Goal: Participate in discussion

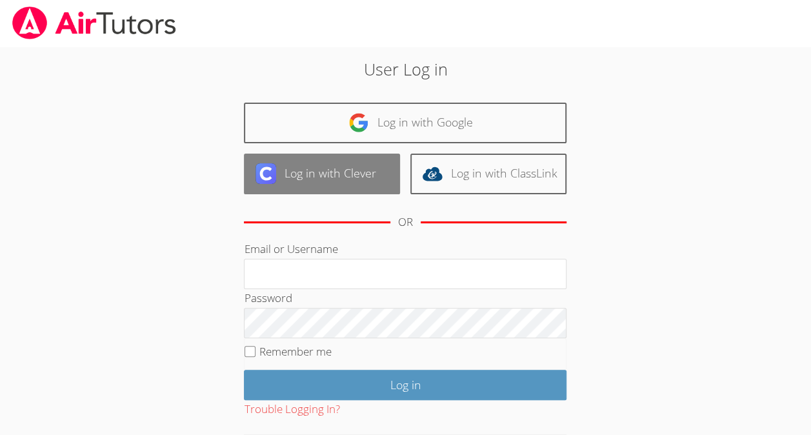
click at [301, 172] on link "Log in with Clever" at bounding box center [322, 174] width 156 height 41
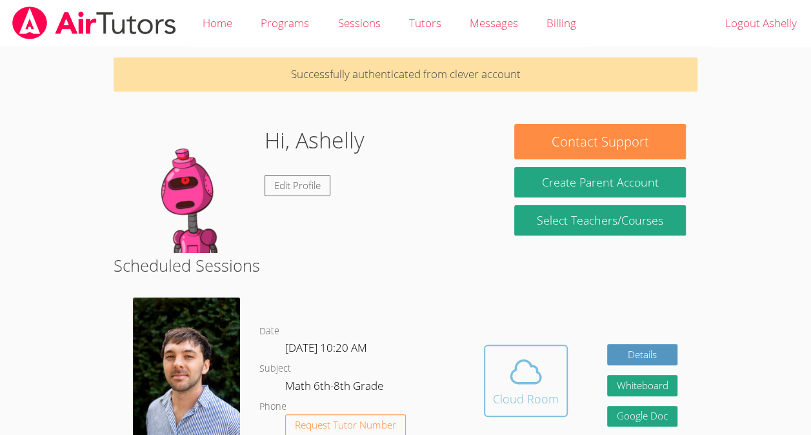
click at [537, 388] on icon at bounding box center [526, 372] width 36 height 36
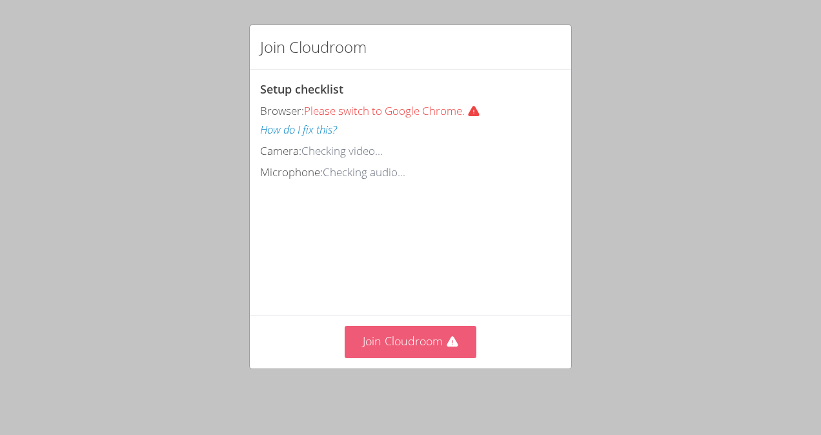
click at [401, 340] on button "Join Cloudroom" at bounding box center [411, 342] width 132 height 32
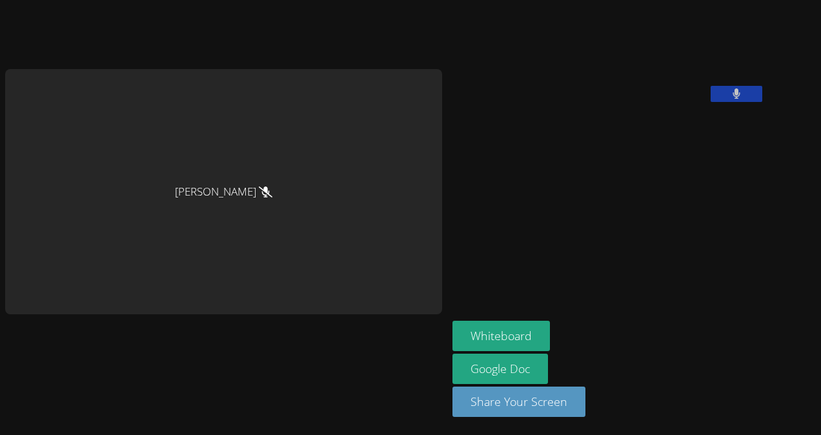
click at [710, 102] on button at bounding box center [736, 94] width 52 height 16
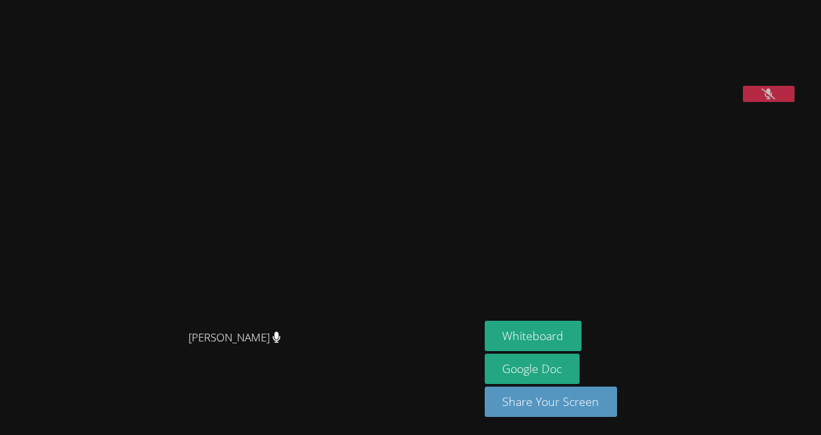
click at [775, 99] on icon at bounding box center [768, 93] width 14 height 11
click at [765, 102] on button at bounding box center [769, 94] width 52 height 16
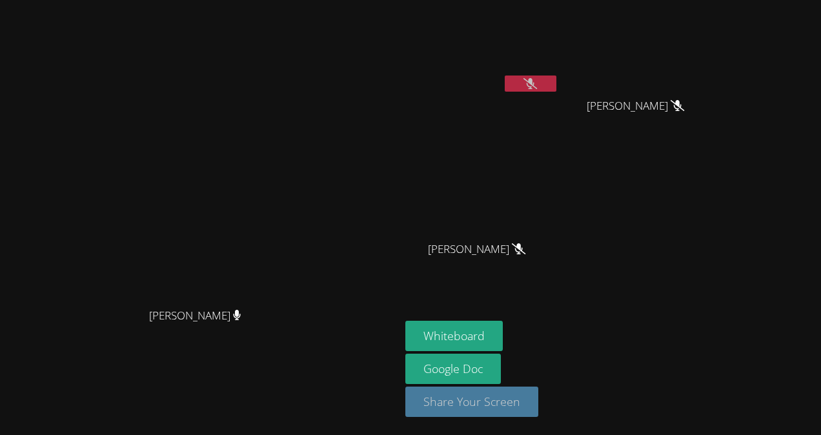
click at [538, 406] on button "Share Your Screen" at bounding box center [471, 401] width 133 height 30
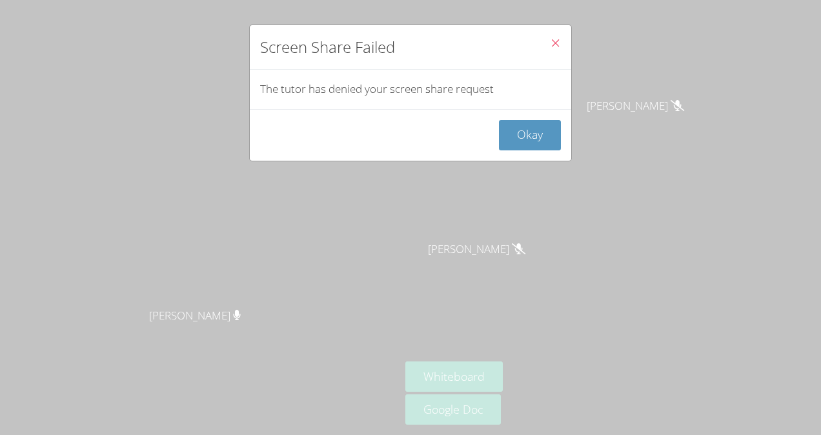
click at [550, 44] on icon "Close" at bounding box center [555, 42] width 11 height 11
click at [516, 135] on button "Okay" at bounding box center [530, 135] width 62 height 30
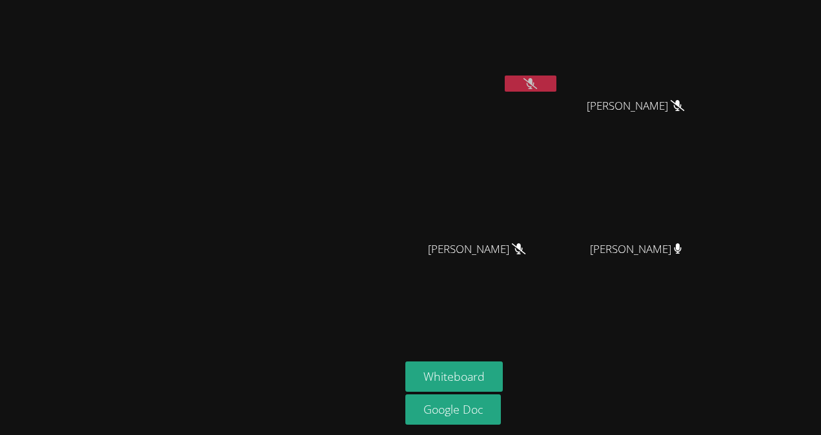
click at [537, 85] on icon at bounding box center [530, 83] width 14 height 11
click at [556, 81] on button at bounding box center [531, 83] width 52 height 16
click at [556, 84] on button at bounding box center [531, 83] width 52 height 16
click at [535, 83] on icon at bounding box center [530, 83] width 8 height 11
click at [537, 83] on icon at bounding box center [530, 83] width 14 height 11
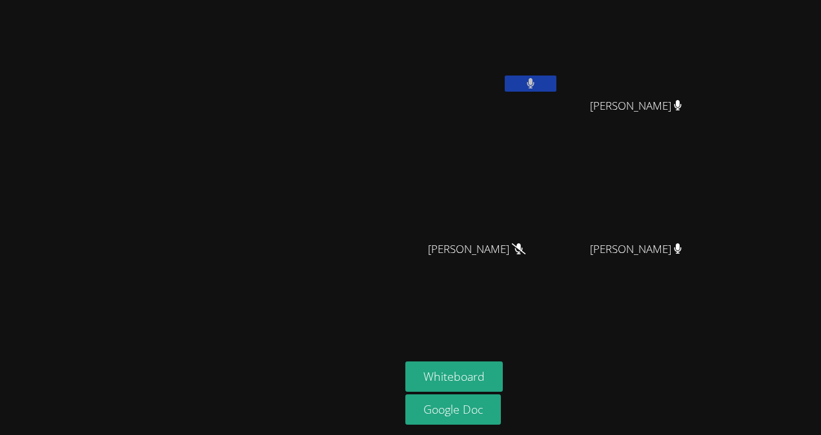
click at [556, 84] on button at bounding box center [531, 83] width 52 height 16
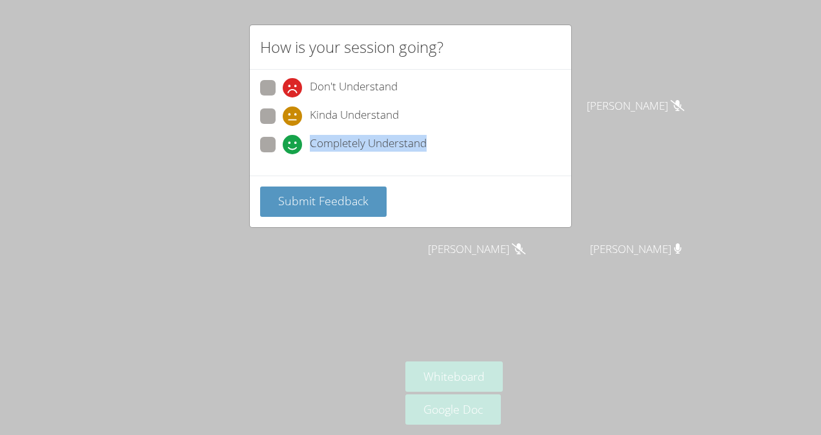
drag, startPoint x: 258, startPoint y: 144, endPoint x: 267, endPoint y: 141, distance: 9.6
click at [267, 141] on div "Don't Understand Kinda Understand Completely Understand" at bounding box center [410, 123] width 321 height 106
click at [283, 154] on span at bounding box center [283, 154] width 0 height 0
click at [283, 141] on input "Completely Understand" at bounding box center [288, 142] width 11 height 11
radio input "true"
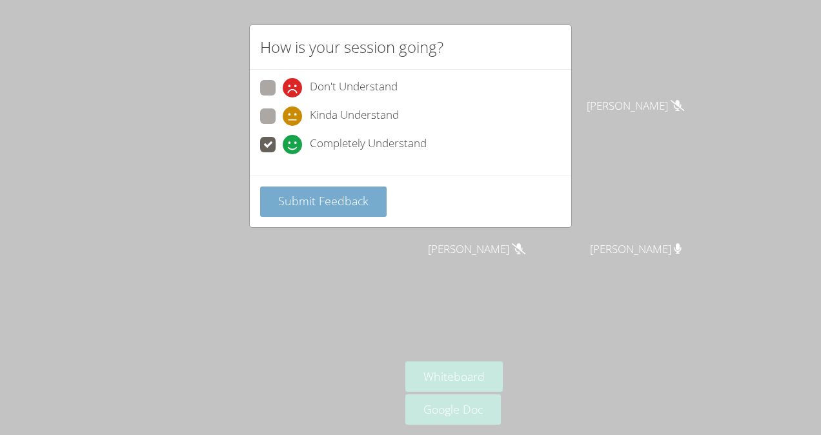
click at [315, 193] on span "Submit Feedback" at bounding box center [323, 200] width 90 height 15
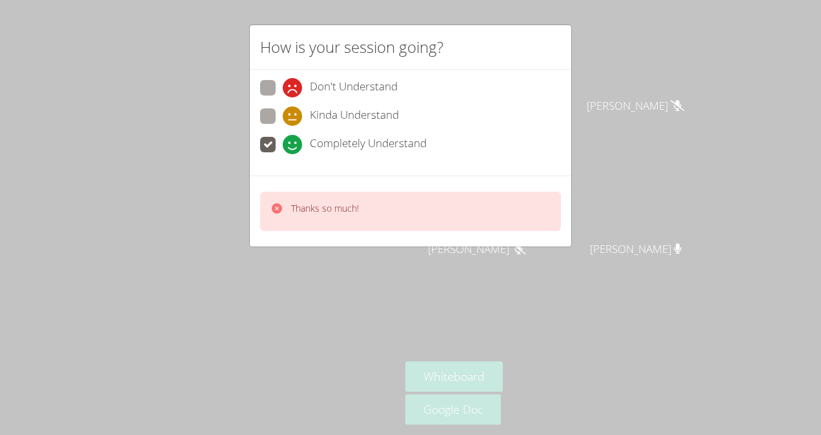
click at [275, 208] on icon at bounding box center [276, 208] width 13 height 13
click at [274, 206] on icon at bounding box center [277, 208] width 10 height 10
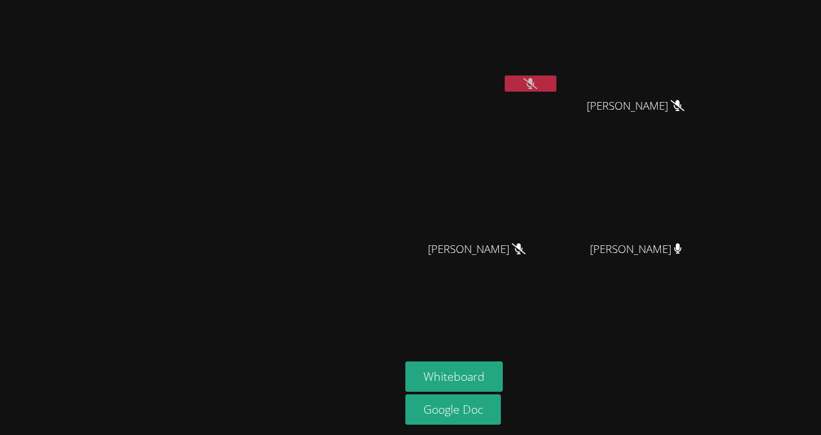
click at [556, 80] on button at bounding box center [531, 83] width 52 height 16
click at [537, 79] on icon at bounding box center [530, 83] width 14 height 11
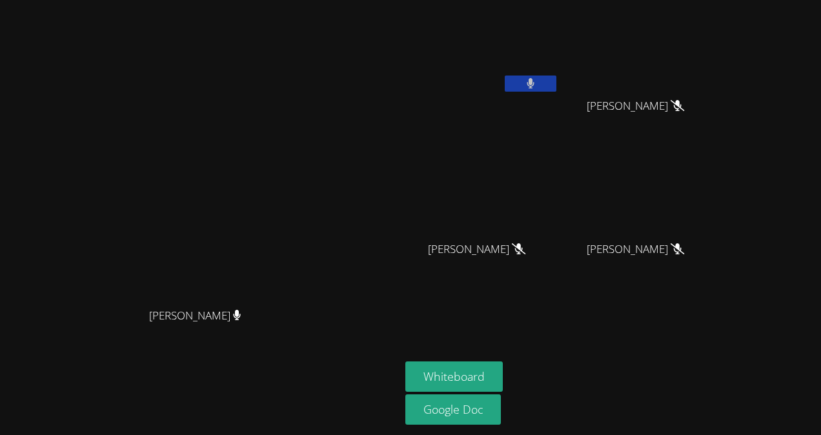
click at [556, 81] on button at bounding box center [531, 83] width 52 height 16
click at [556, 75] on button at bounding box center [531, 83] width 52 height 16
click at [535, 85] on icon at bounding box center [530, 83] width 8 height 11
click at [537, 85] on icon at bounding box center [530, 83] width 14 height 11
click at [535, 85] on icon at bounding box center [530, 83] width 8 height 11
